Goal: Check status: Check status

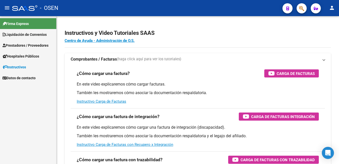
click at [139, 128] on mat-sidenav-content "Instructivos y Video Tutoriales SAAS Centro de Ayuda - Administración de O.S. C…" at bounding box center [198, 90] width 282 height 148
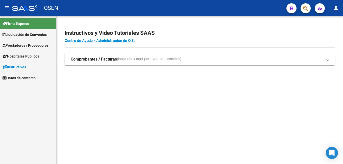
click at [33, 44] on span "Prestadores / Proveedores" at bounding box center [26, 46] width 46 height 6
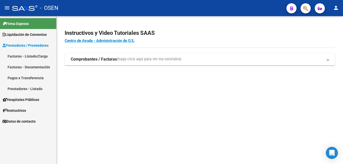
click at [38, 35] on span "Liquidación de Convenios" at bounding box center [25, 35] width 44 height 6
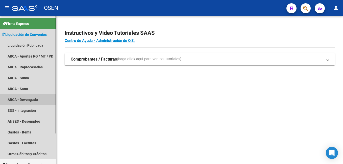
click at [27, 99] on link "ARCA - Devengado" at bounding box center [28, 99] width 56 height 11
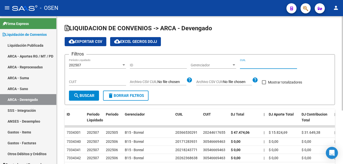
click at [251, 65] on input "CUIL" at bounding box center [268, 65] width 57 height 4
paste input "20-29818736-2"
type input "20-29818736-2"
click at [89, 95] on span "search Buscar" at bounding box center [83, 95] width 21 height 5
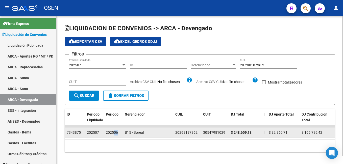
drag, startPoint x: 120, startPoint y: 132, endPoint x: 114, endPoint y: 132, distance: 6.1
click at [114, 132] on div "202506" at bounding box center [113, 133] width 15 height 6
drag, startPoint x: 114, startPoint y: 132, endPoint x: 119, endPoint y: 132, distance: 5.1
click at [119, 132] on div "202506" at bounding box center [113, 133] width 15 height 6
drag, startPoint x: 119, startPoint y: 132, endPoint x: 115, endPoint y: 132, distance: 4.5
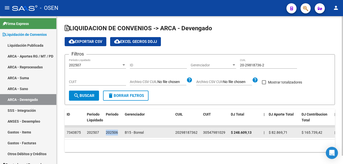
click at [115, 132] on div "202506" at bounding box center [113, 133] width 15 height 6
click at [115, 132] on span "202506" at bounding box center [112, 132] width 12 height 4
drag, startPoint x: 113, startPoint y: 131, endPoint x: 118, endPoint y: 133, distance: 4.5
click at [118, 133] on span "202506" at bounding box center [112, 132] width 12 height 4
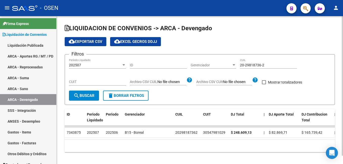
click at [59, 120] on div "LIQUIDACION DE CONVENIOS -> ARCA - Devengado cloud_download Exportar CSV cloud_…" at bounding box center [200, 92] width 286 height 152
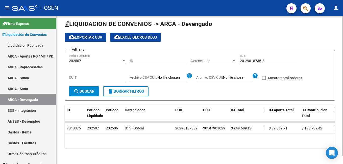
scroll to position [9, 0]
